Goal: Download file/media

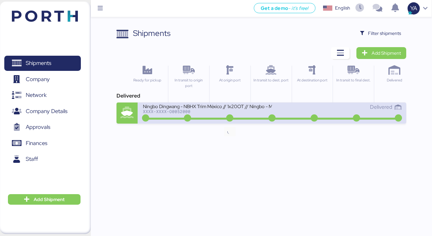
click at [236, 120] on icon at bounding box center [230, 118] width 32 height 7
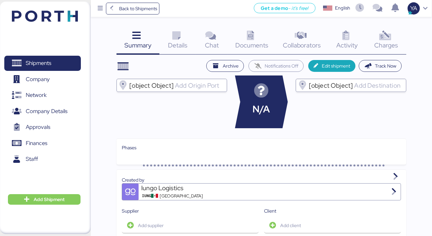
click at [375, 40] on div "Charges 0" at bounding box center [386, 40] width 40 height 27
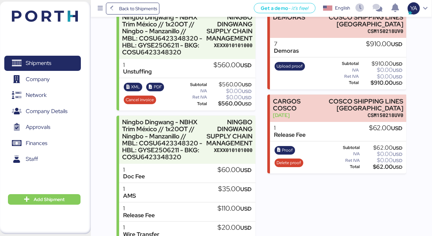
scroll to position [29, 0]
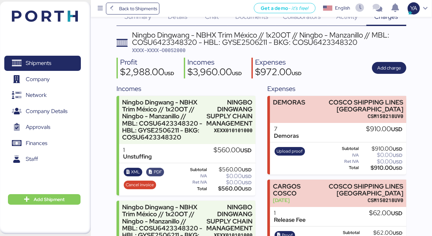
click at [155, 171] on span "PDF" at bounding box center [158, 171] width 8 height 7
